Goal: Task Accomplishment & Management: Use online tool/utility

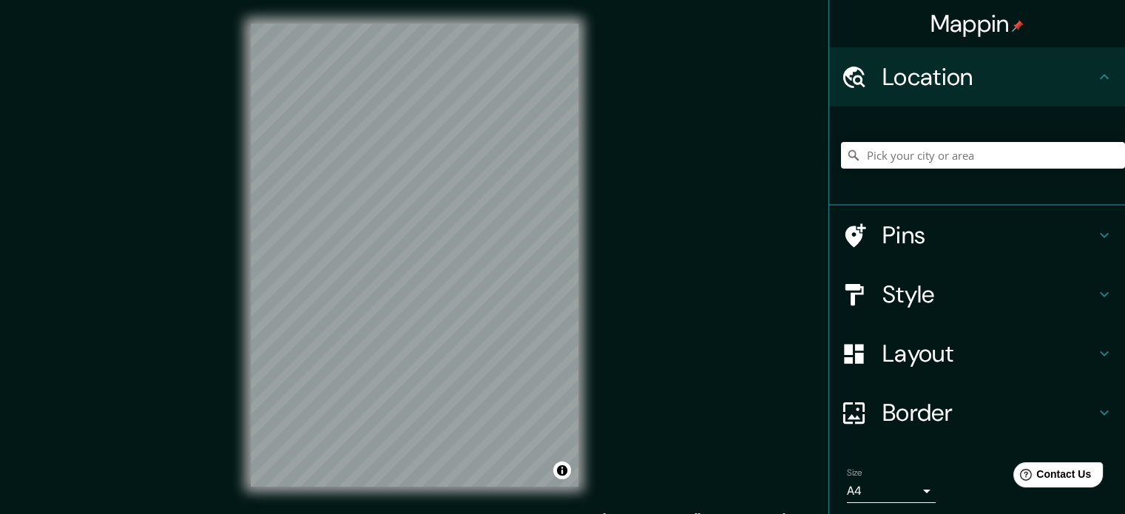
click at [704, 147] on div "Mappin Location Pins Style Layout Border Choose a border. Hint : you can make l…" at bounding box center [562, 267] width 1125 height 534
click at [624, 493] on div "Mappin Location Pins Style Layout Border Choose a border. Hint : you can make l…" at bounding box center [562, 267] width 1125 height 534
click at [951, 264] on div "Mappin Location Pins Style Layout Border Choose a border. Hint : you can make l…" at bounding box center [562, 267] width 1125 height 534
click at [661, 0] on html "Mappin Location Pins Style Layout Border Choose a border. Hint : you can make l…" at bounding box center [562, 257] width 1125 height 514
click at [663, 322] on div "Mappin Location Pins Style Layout Border Choose a border. Hint : you can make l…" at bounding box center [562, 267] width 1125 height 534
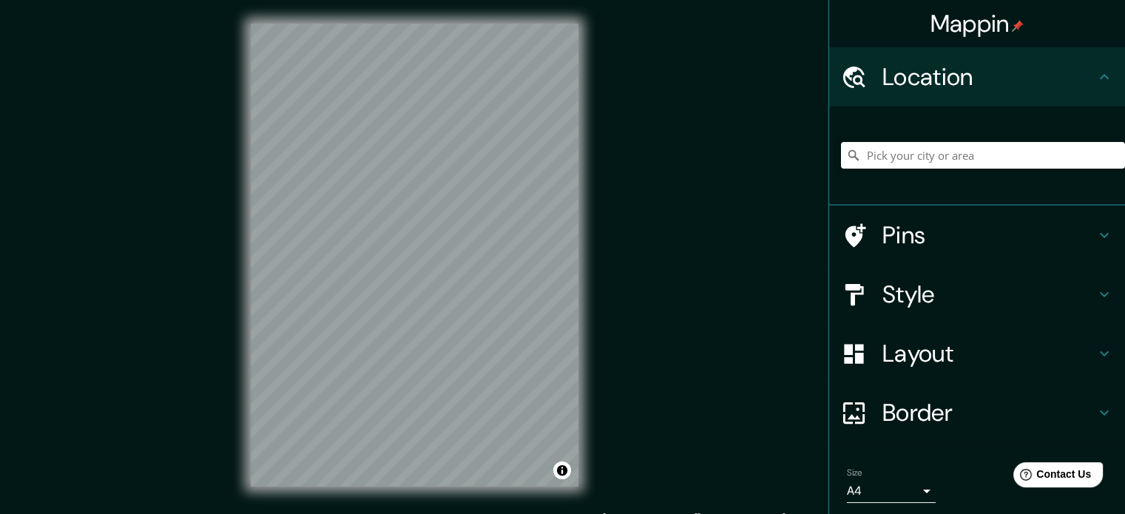
click at [1069, 291] on h4 "Style" at bounding box center [988, 295] width 213 height 30
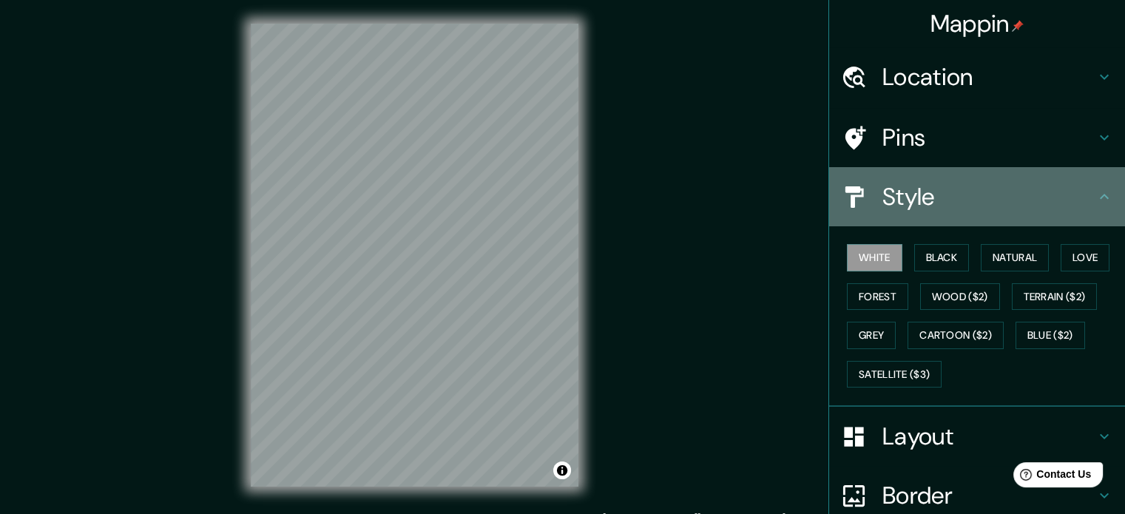
click at [1095, 189] on icon at bounding box center [1104, 197] width 18 height 18
